Goal: Task Accomplishment & Management: Manage account settings

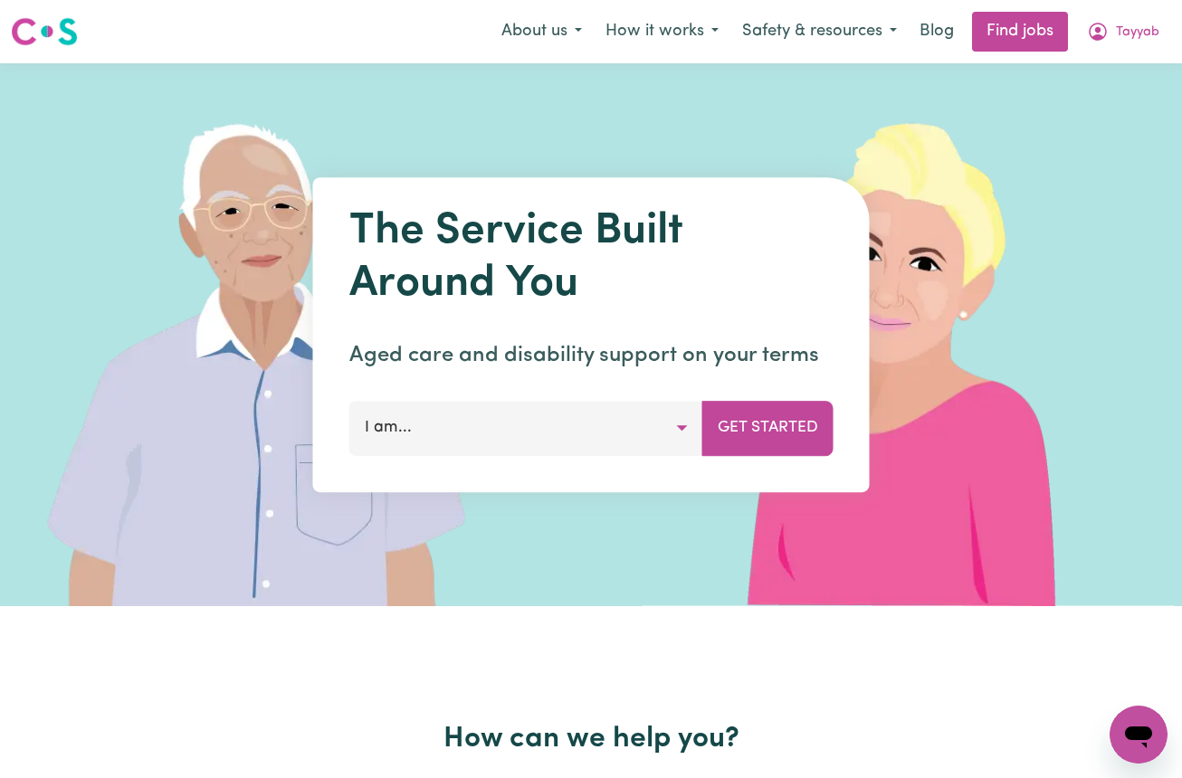
click at [138, 415] on img at bounding box center [269, 334] width 539 height 543
click at [1121, 17] on button "Tayyab" at bounding box center [1123, 32] width 96 height 38
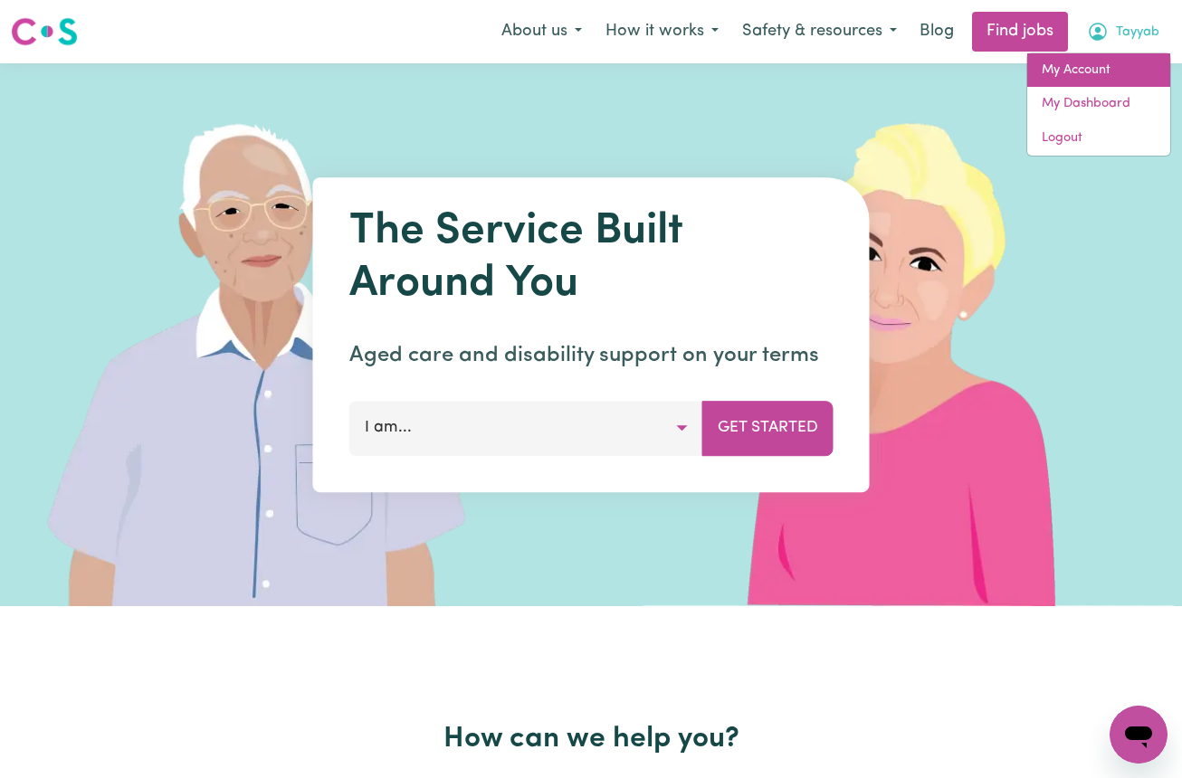
click at [1088, 71] on link "My Account" at bounding box center [1098, 70] width 143 height 34
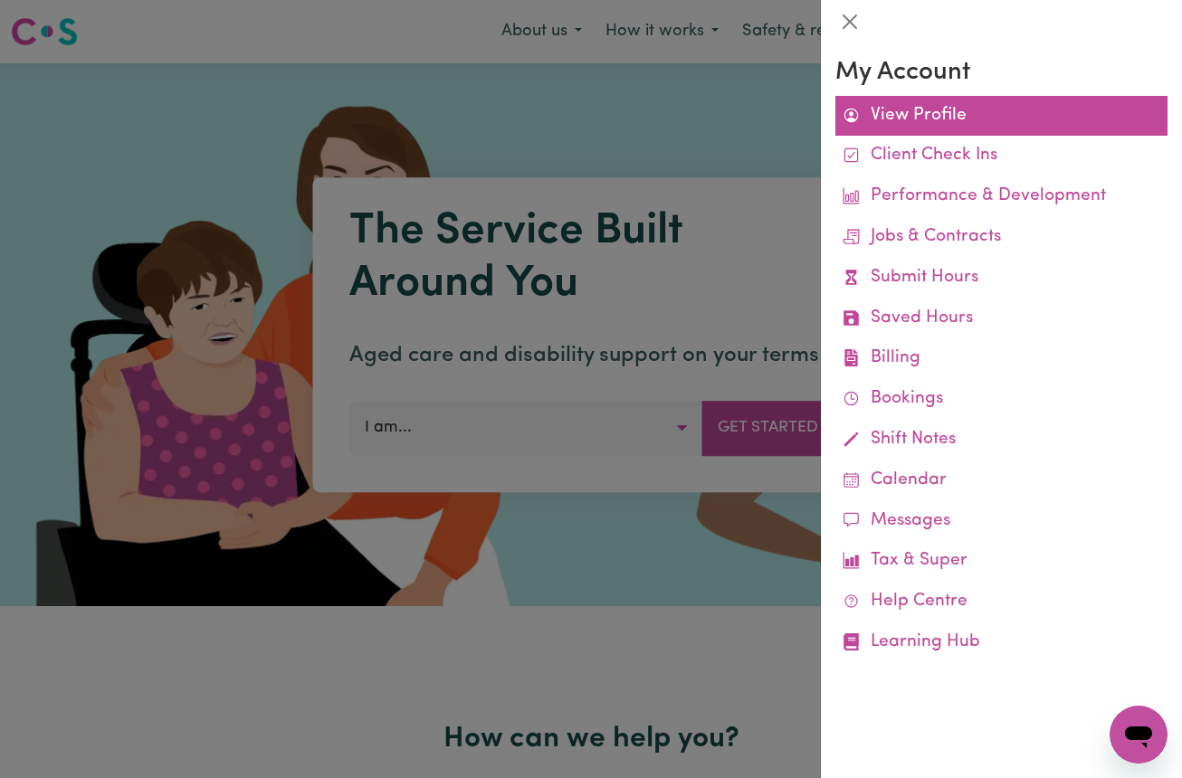
click at [917, 108] on link "View Profile" at bounding box center [1001, 116] width 332 height 41
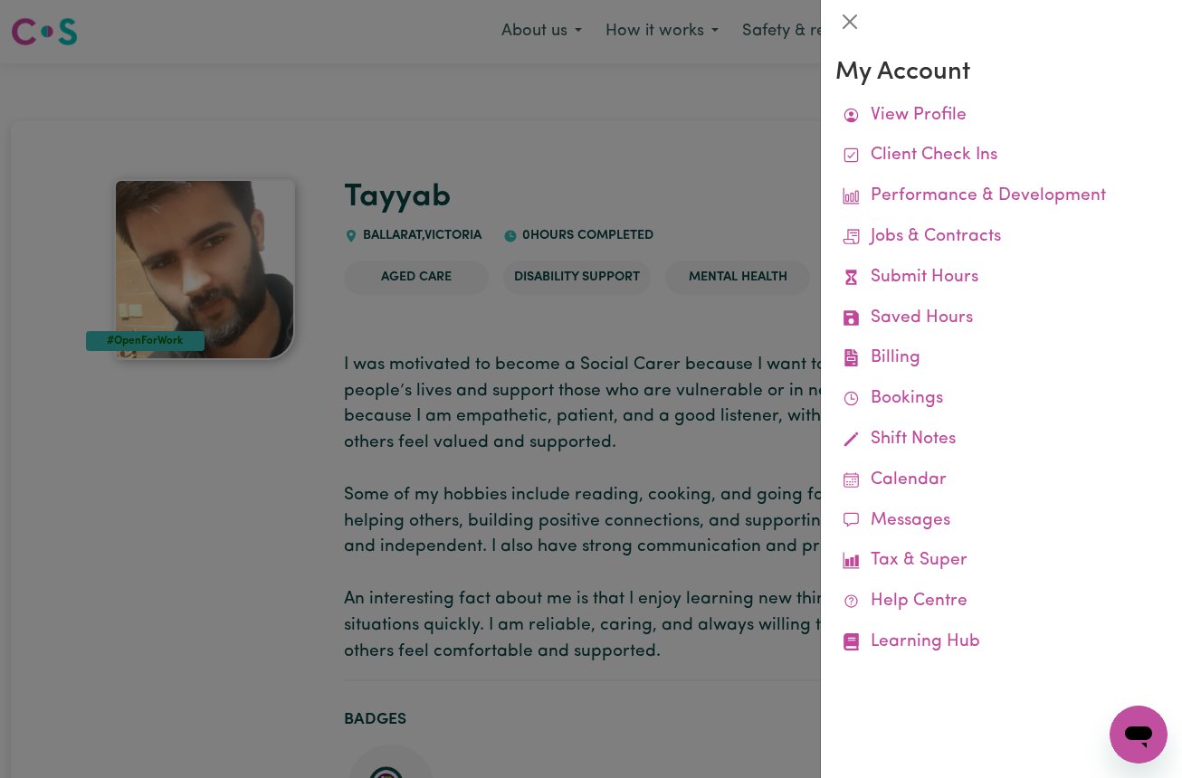
click at [227, 454] on div at bounding box center [591, 389] width 1182 height 778
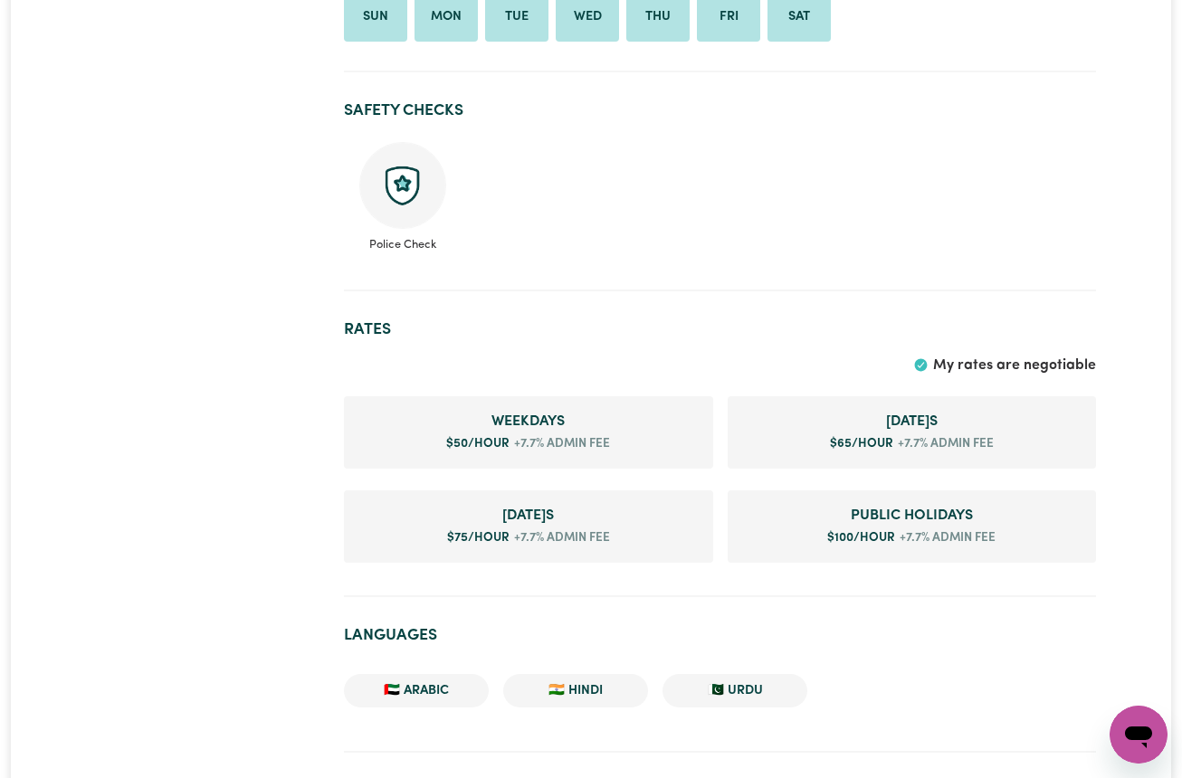
scroll to position [1000, 0]
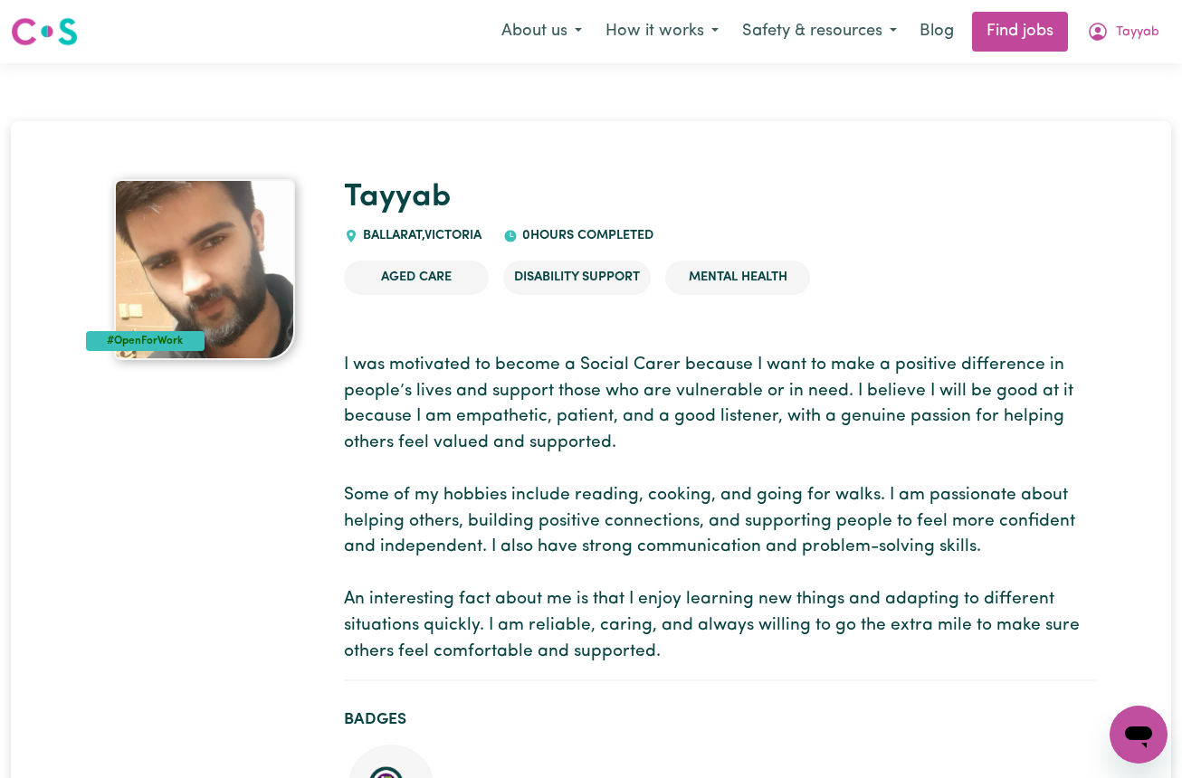
scroll to position [0, 0]
click at [1102, 30] on icon "My Account" at bounding box center [1098, 32] width 22 height 22
click at [1109, 107] on link "My Dashboard" at bounding box center [1098, 104] width 143 height 34
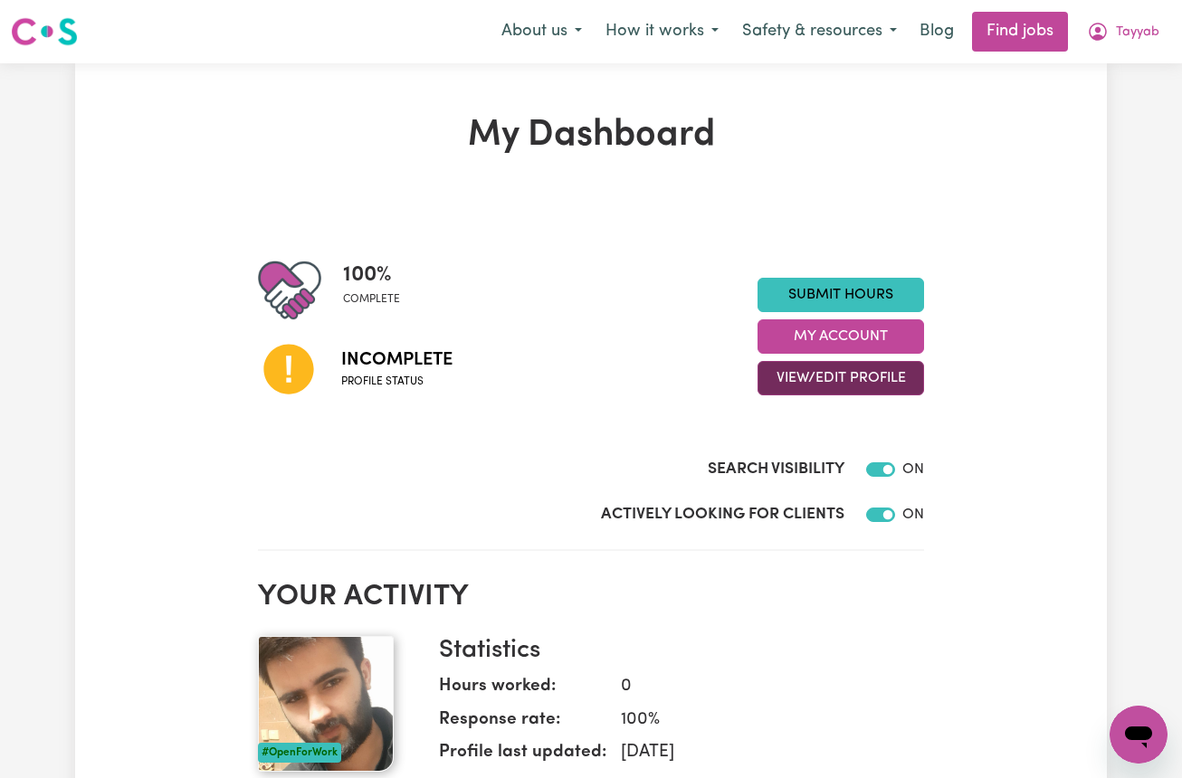
click at [841, 379] on button "View/Edit Profile" at bounding box center [840, 378] width 166 height 34
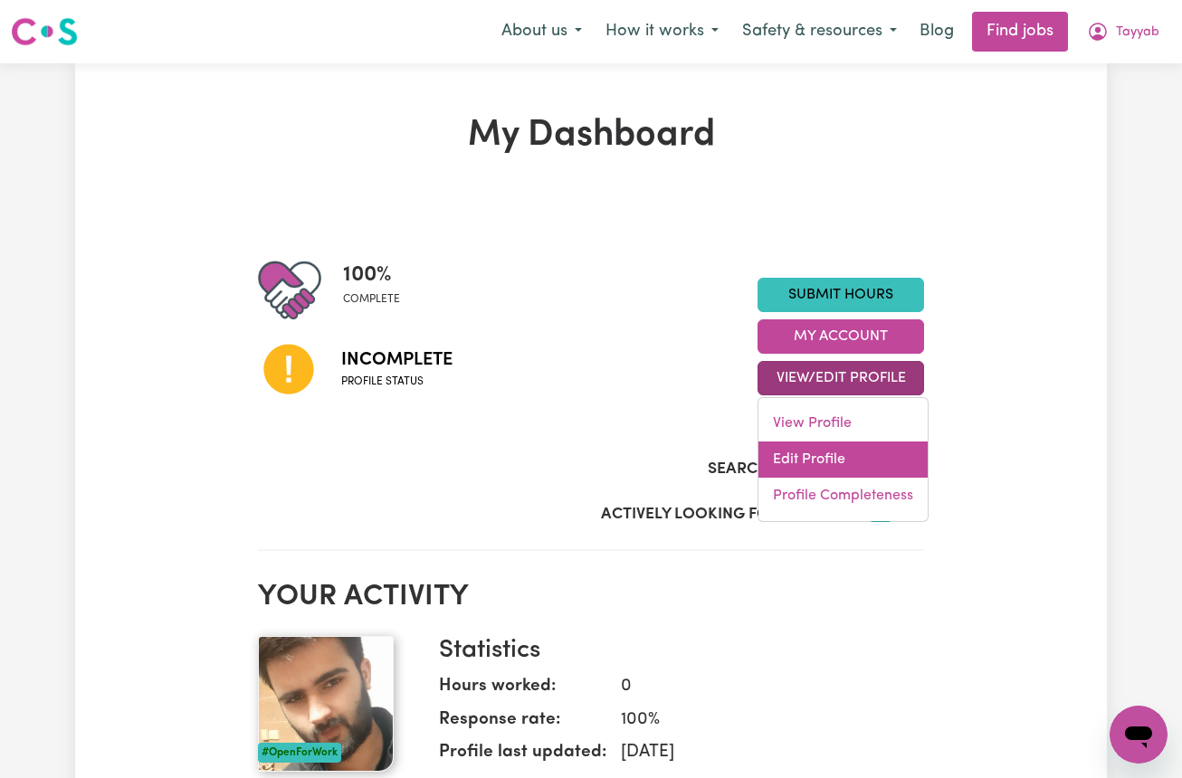
click at [813, 454] on link "Edit Profile" at bounding box center [842, 460] width 169 height 36
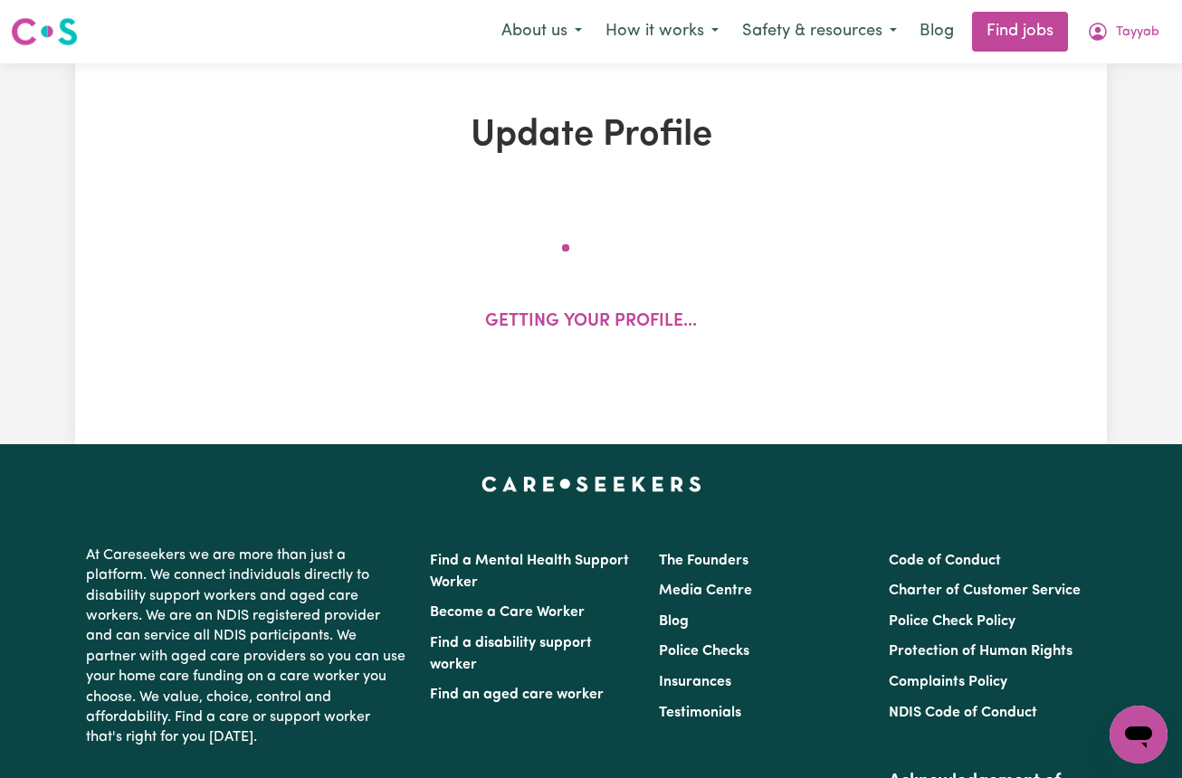
select select "[DEMOGRAPHIC_DATA]"
select select "Student Visa"
select select "Studying a healthcare related degree or qualification"
select select "50"
select select "65"
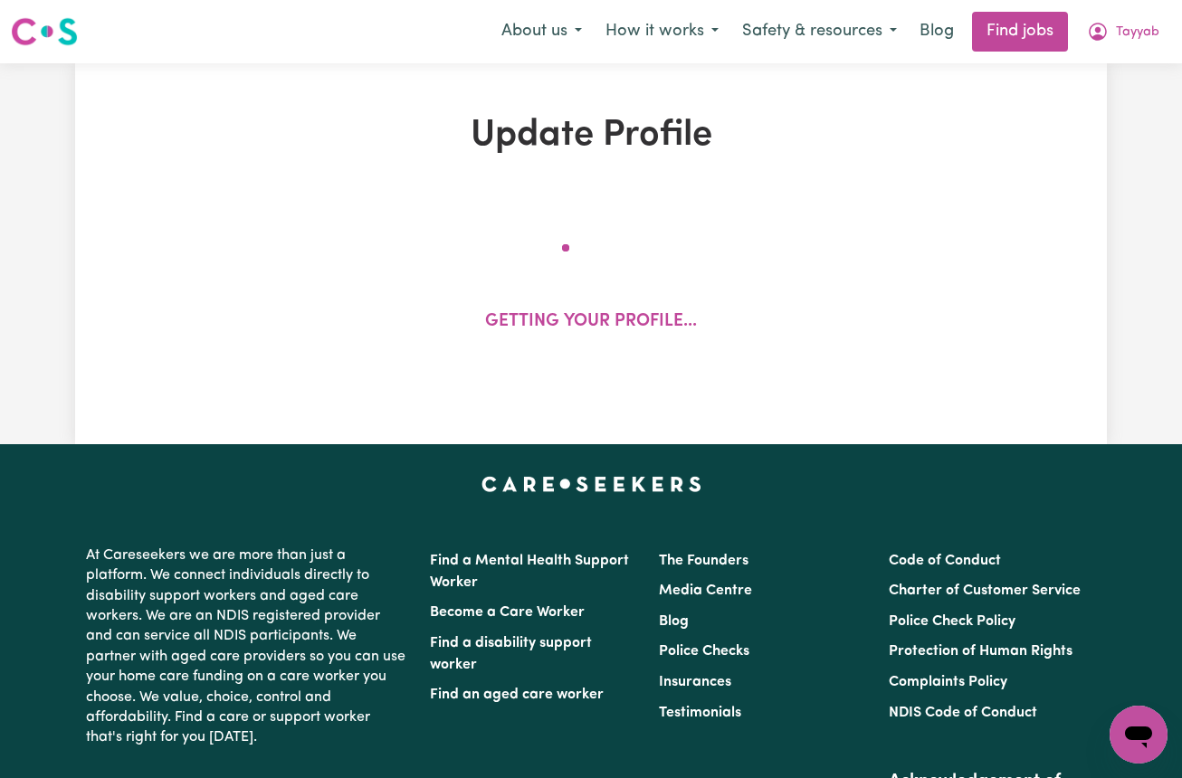
select select "75"
select select "100"
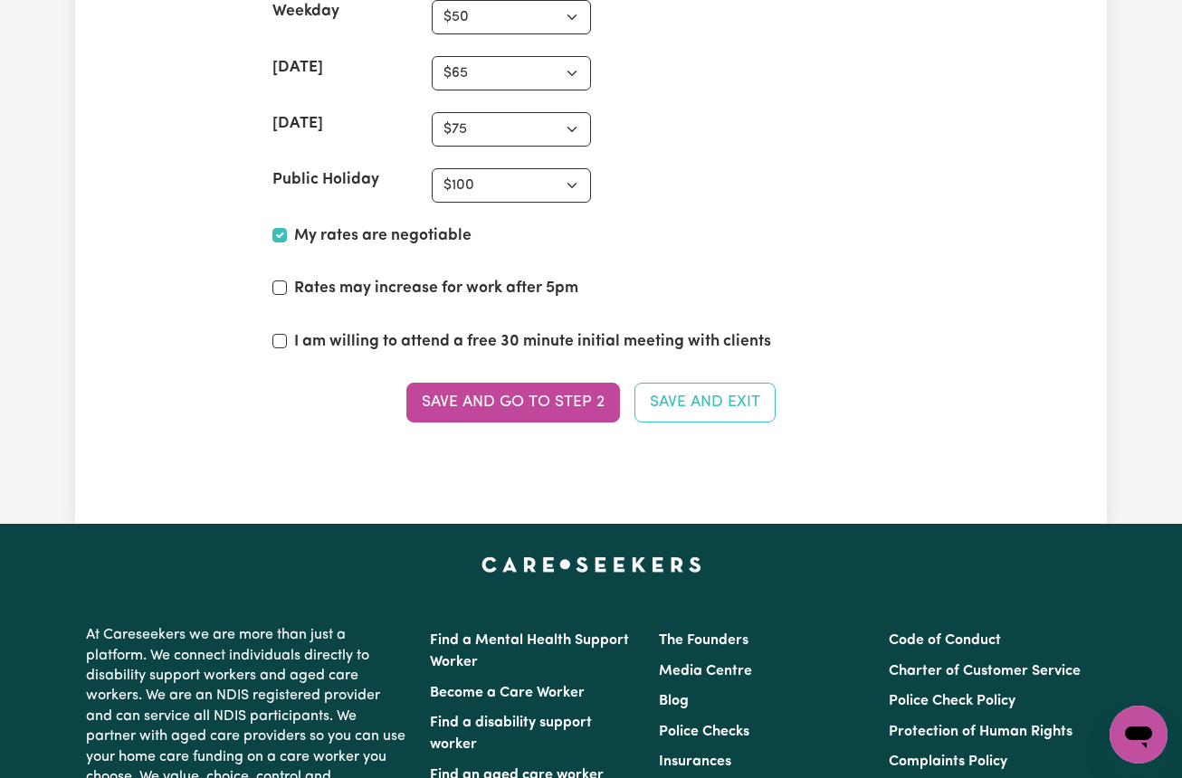
scroll to position [4425, 0]
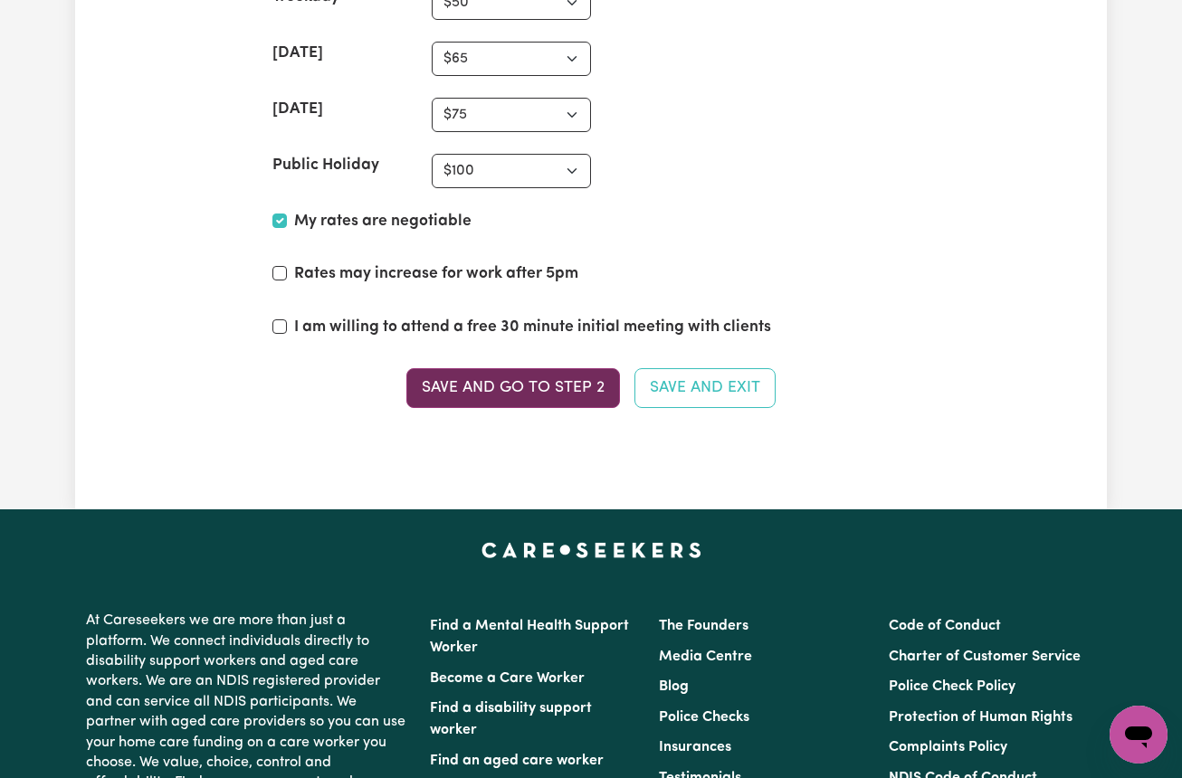
click at [553, 375] on button "Save and go to Step 2" at bounding box center [513, 388] width 214 height 40
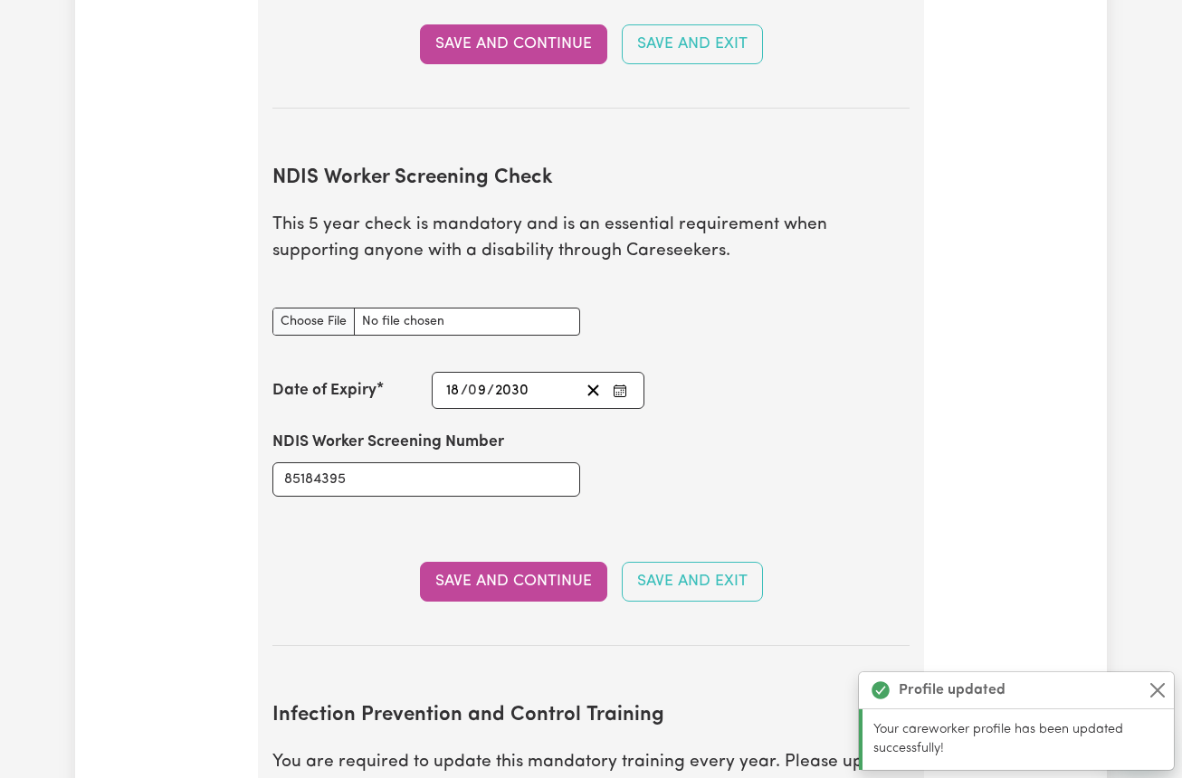
scroll to position [0, 0]
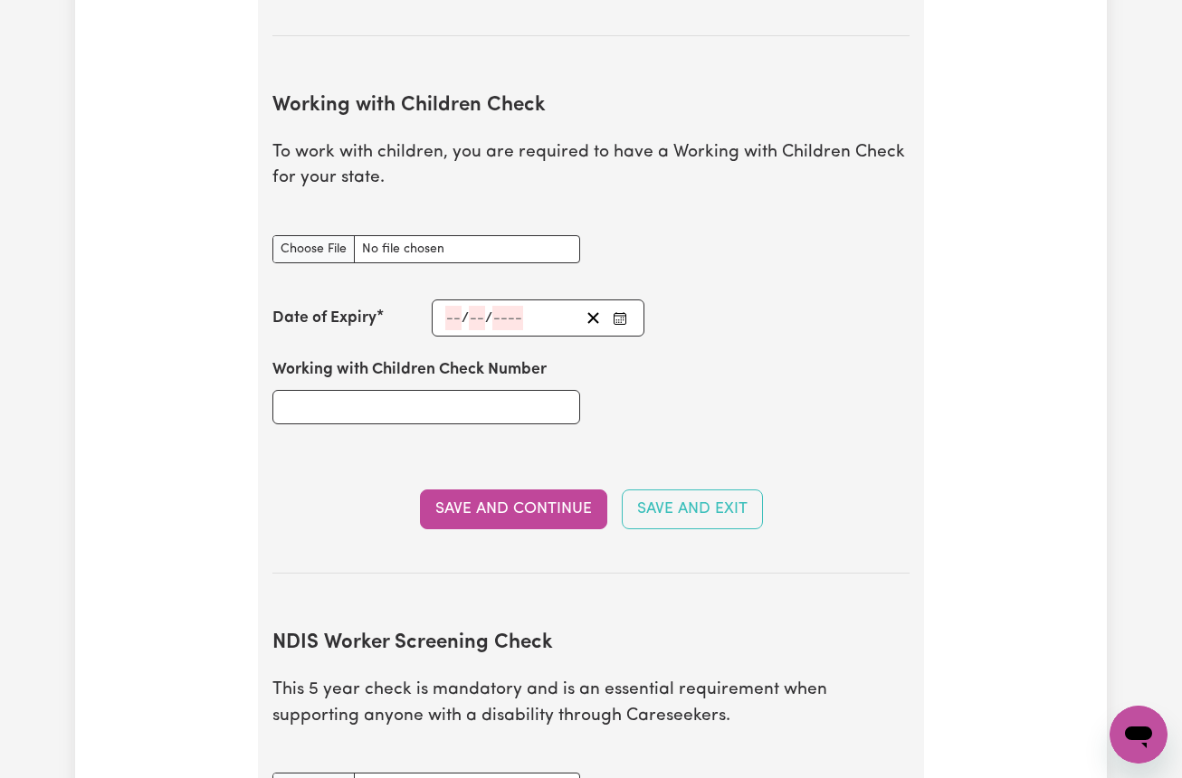
scroll to position [1734, 0]
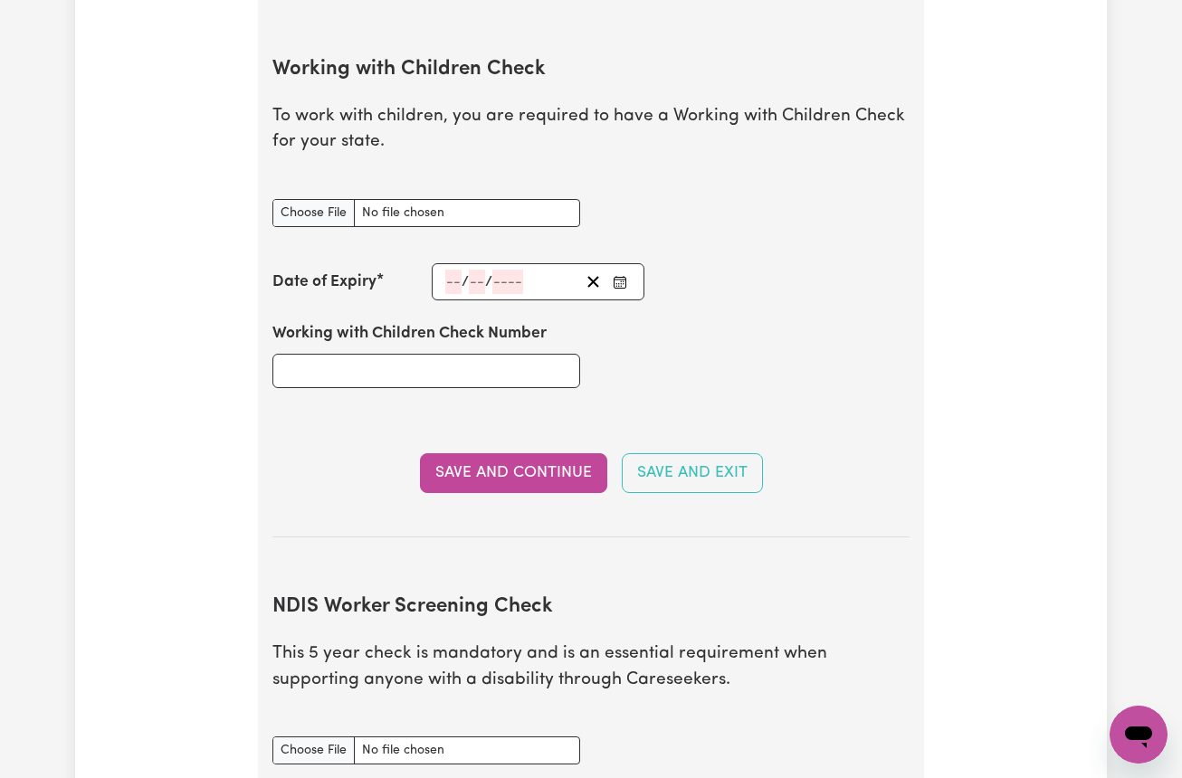
click at [214, 603] on div "Update Profile 1 2 3 4 5 Step 2 : Referees and Safety Checks To have an active …" at bounding box center [590, 211] width 1031 height 3662
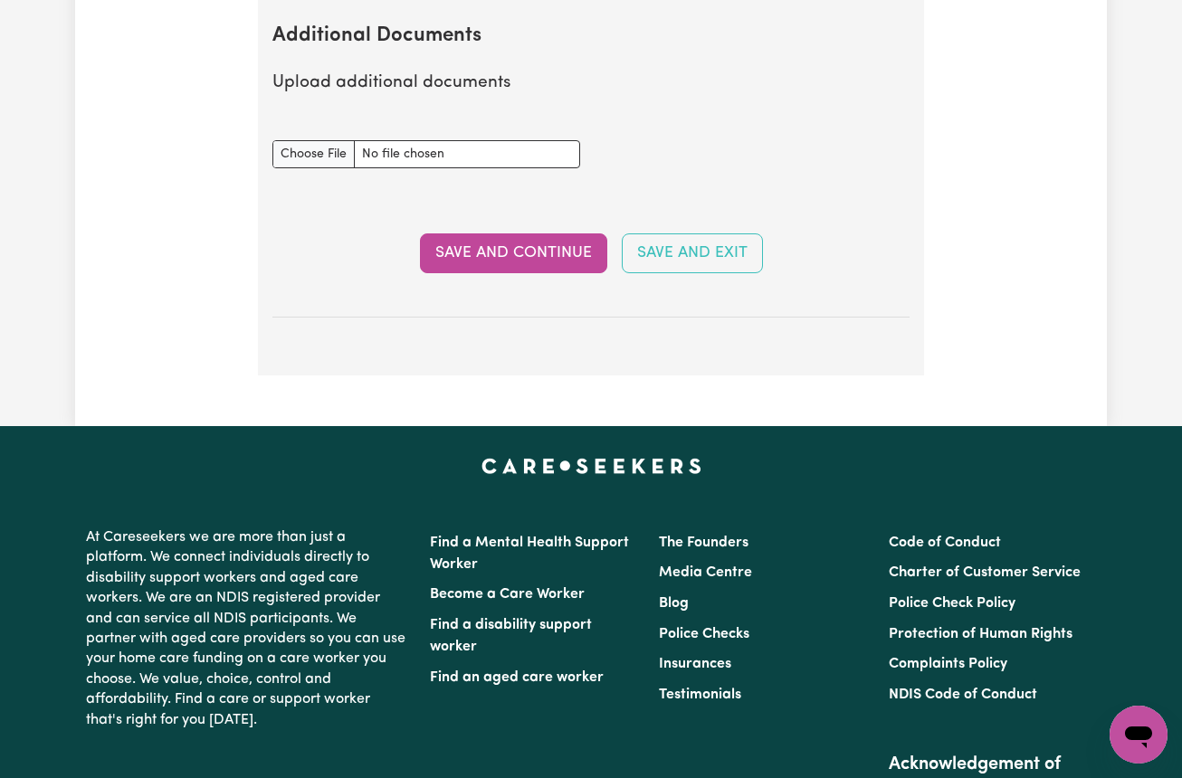
scroll to position [3401, 0]
